Goal: Task Accomplishment & Management: Use online tool/utility

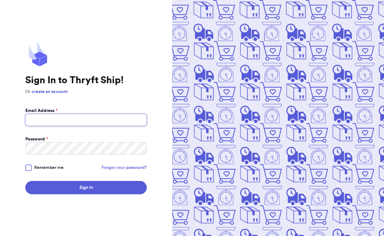
type input "[EMAIL_ADDRESS][DOMAIN_NAME]"
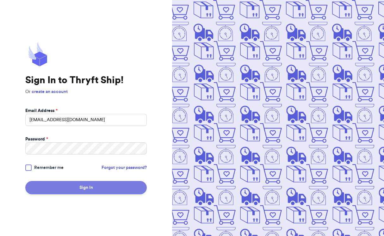
click at [88, 185] on button "Sign In" at bounding box center [86, 187] width 122 height 13
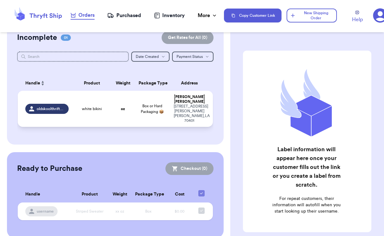
scroll to position [16, 0]
click at [133, 105] on td "oz" at bounding box center [122, 109] width 23 height 36
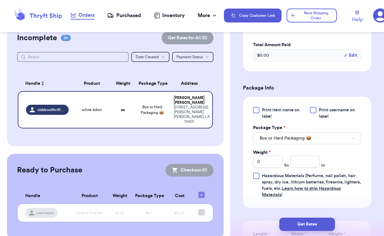
scroll to position [198, 0]
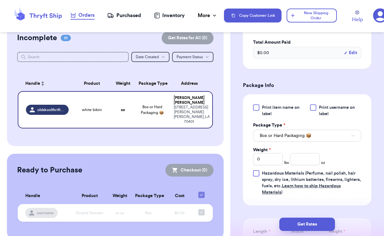
click at [290, 139] on span "Box or Hard Packaging 📦" at bounding box center [286, 136] width 52 height 6
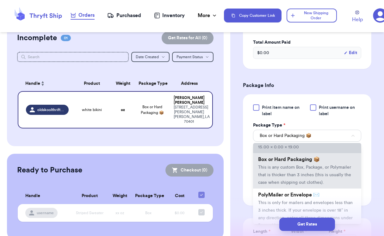
scroll to position [31, 0]
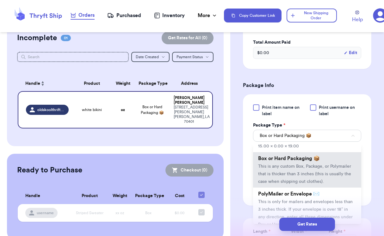
click at [279, 196] on span "PolyMailer or Envelope ✉️" at bounding box center [288, 193] width 61 height 5
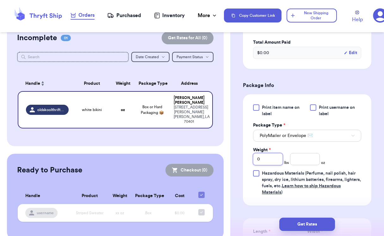
click at [275, 165] on input "0" at bounding box center [268, 159] width 30 height 12
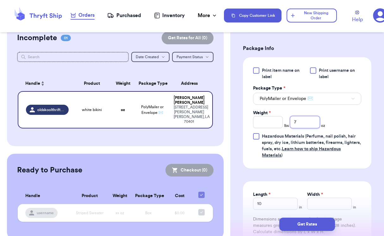
scroll to position [239, 0]
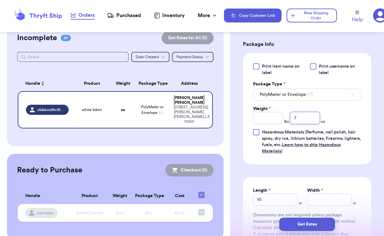
type input "7"
click at [312, 70] on div at bounding box center [313, 66] width 6 height 6
click at [0, 0] on input "Print username on label" at bounding box center [0, 0] width 0 height 0
click at [315, 206] on input "Width *" at bounding box center [329, 200] width 45 height 12
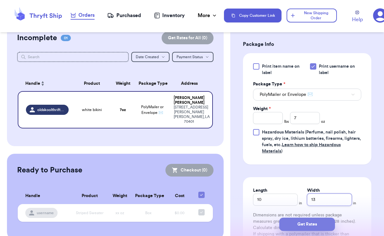
type input "13"
click at [312, 225] on button "Get Rates" at bounding box center [307, 224] width 56 height 13
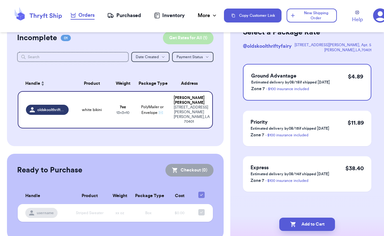
scroll to position [0, 0]
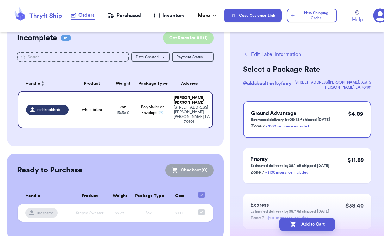
click at [195, 41] on button "Get Rates for All ( 1 )" at bounding box center [188, 38] width 51 height 13
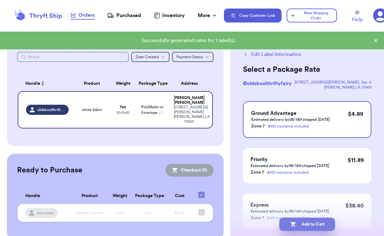
scroll to position [16, 0]
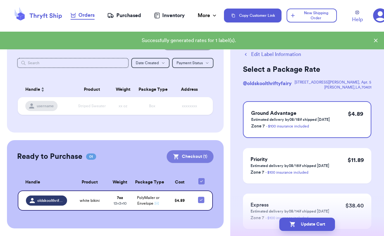
click at [195, 153] on button "Checkout ( 1 )" at bounding box center [190, 156] width 47 height 13
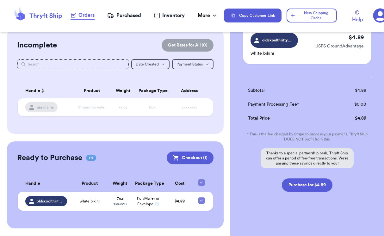
scroll to position [53, 0]
click at [313, 181] on button "Purchase for $4.89" at bounding box center [307, 184] width 51 height 13
checkbox input "false"
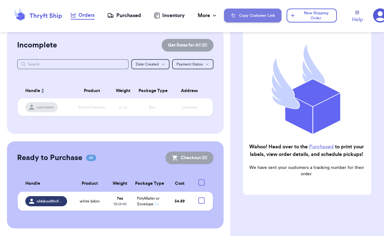
checkbox input "true"
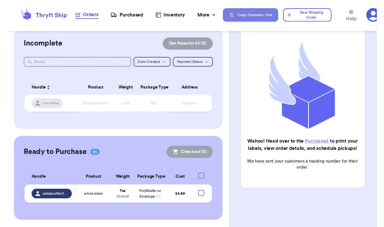
scroll to position [8, 0]
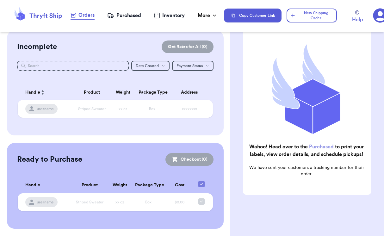
click at [128, 15] on div "Purchased" at bounding box center [124, 16] width 34 height 8
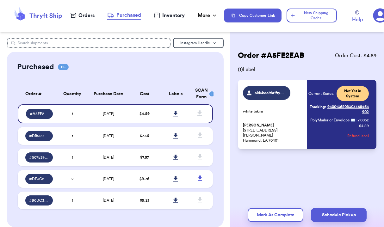
drag, startPoint x: 271, startPoint y: 129, endPoint x: 243, endPoint y: 129, distance: 28.2
click at [243, 129] on p "[PERSON_NAME] [STREET_ADDRESS][PERSON_NAME]" at bounding box center [273, 133] width 60 height 20
copy span "[PERSON_NAME]"
click at [176, 114] on link at bounding box center [176, 114] width 14 height 14
click at [351, 214] on button "Schedule Pickup" at bounding box center [339, 215] width 56 height 14
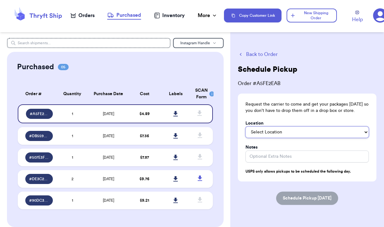
select select "On the Porch"
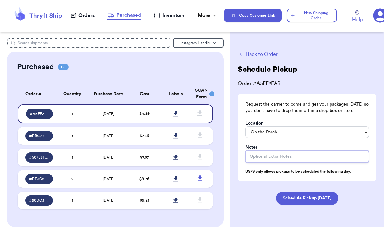
click at [275, 154] on input "Location" at bounding box center [307, 157] width 123 height 12
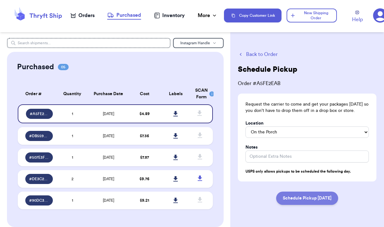
click at [298, 193] on button "Schedule Pickup [DATE]" at bounding box center [307, 198] width 62 height 13
